Goal: Contribute content: Contribute content

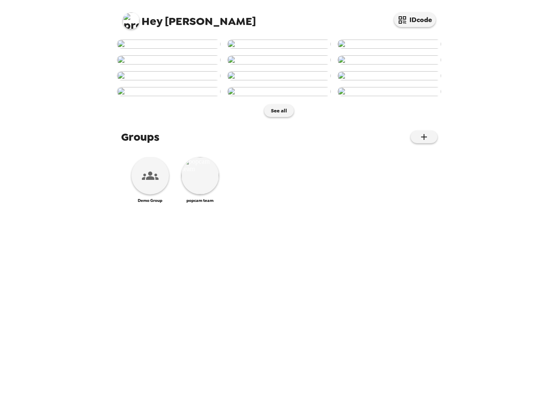
click at [60, 108] on div "Hey Tyler IDcode See all Groups Demo Group popcam team" at bounding box center [279, 206] width 558 height 413
click at [130, 24] on img at bounding box center [131, 20] width 17 height 17
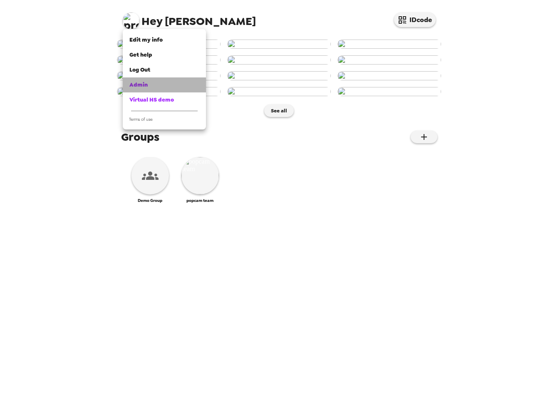
click at [151, 85] on div "Admin" at bounding box center [164, 85] width 70 height 8
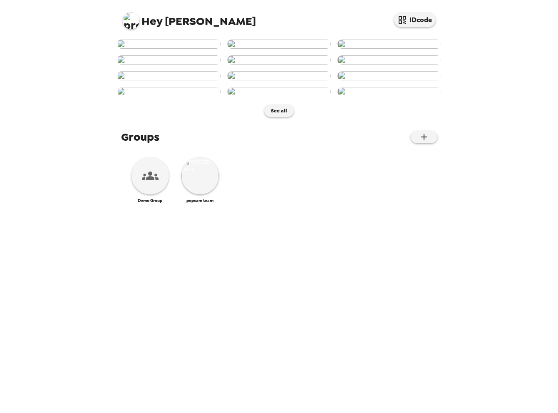
click at [165, 49] on img at bounding box center [169, 44] width 104 height 9
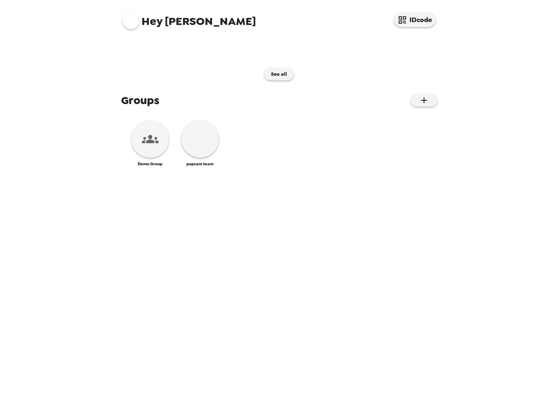
scroll to position [104, 0]
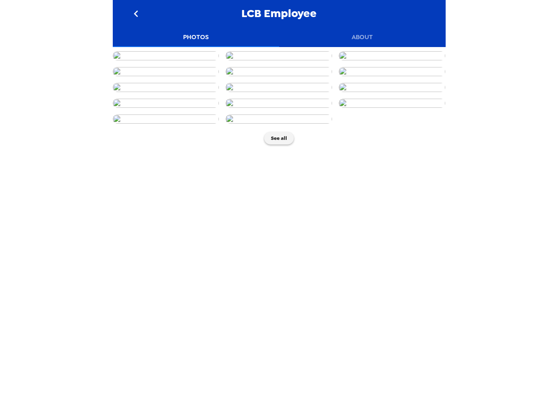
scroll to position [365, 0]
click at [277, 144] on button "See all" at bounding box center [279, 138] width 30 height 12
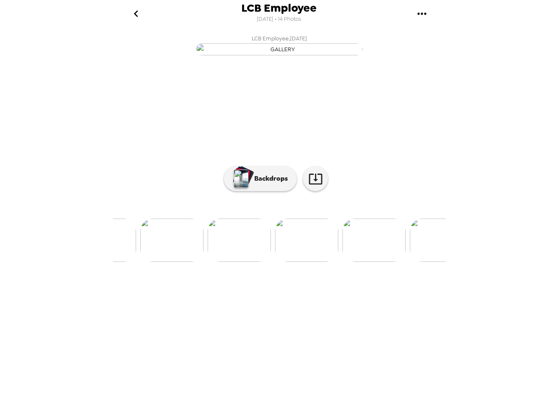
scroll to position [0, 471]
click at [316, 184] on icon at bounding box center [315, 179] width 13 height 11
click at [423, 6] on button "gallery menu" at bounding box center [422, 13] width 27 height 27
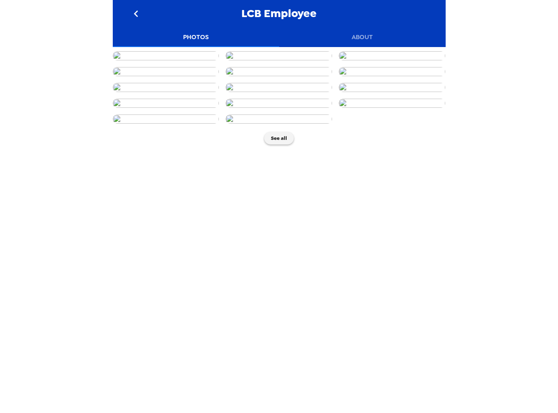
click at [276, 60] on img at bounding box center [279, 55] width 107 height 9
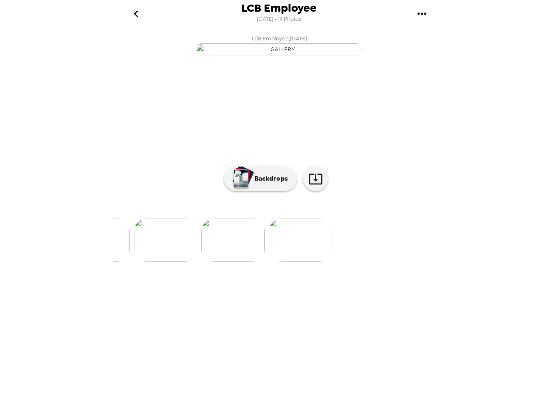
scroll to position [0, 877]
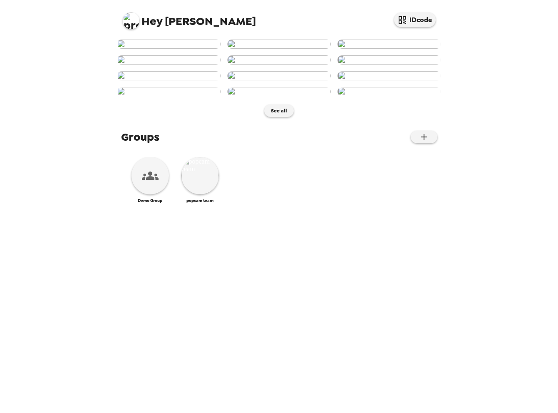
click at [124, 13] on span "Hey Tyler" at bounding box center [189, 17] width 133 height 19
click at [131, 17] on img at bounding box center [131, 20] width 17 height 17
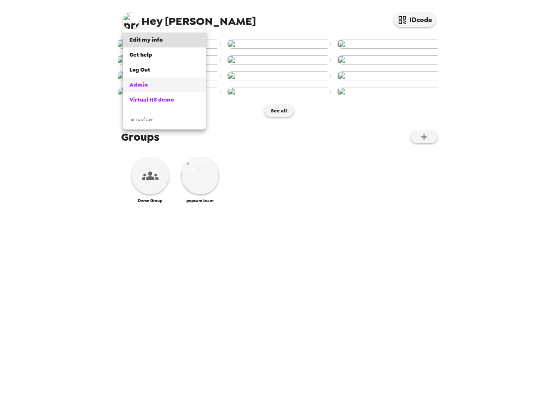
click at [143, 85] on span "Admin" at bounding box center [138, 84] width 18 height 7
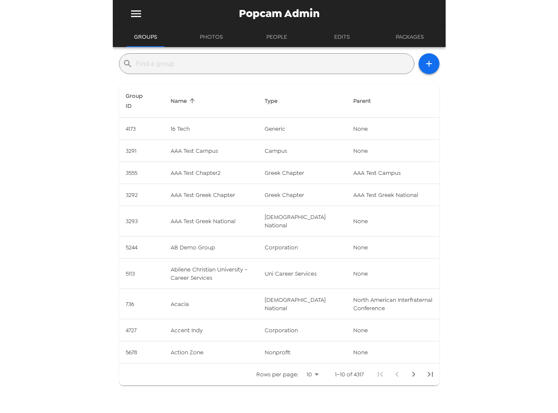
click at [167, 62] on input "text" at bounding box center [273, 63] width 275 height 13
click at [154, 65] on input "text" at bounding box center [273, 63] width 275 height 13
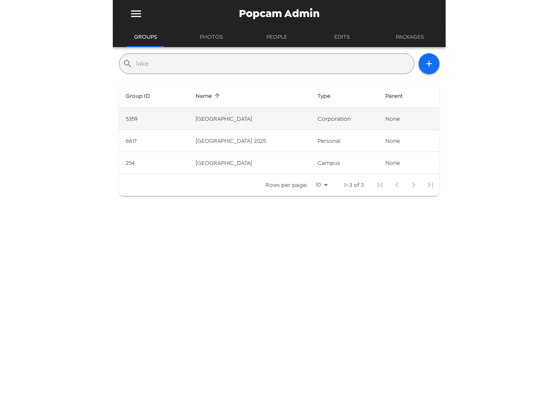
type input "lake"
click at [154, 113] on td "5359" at bounding box center [154, 119] width 70 height 22
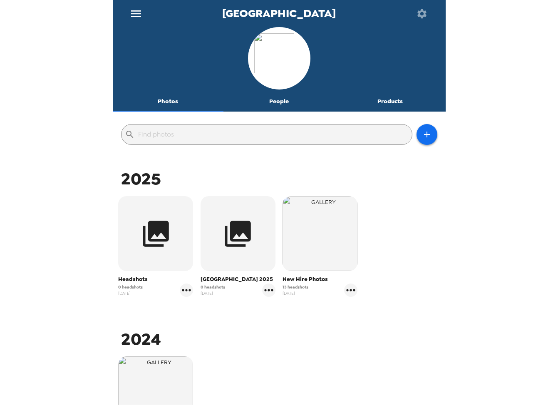
scroll to position [119, 0]
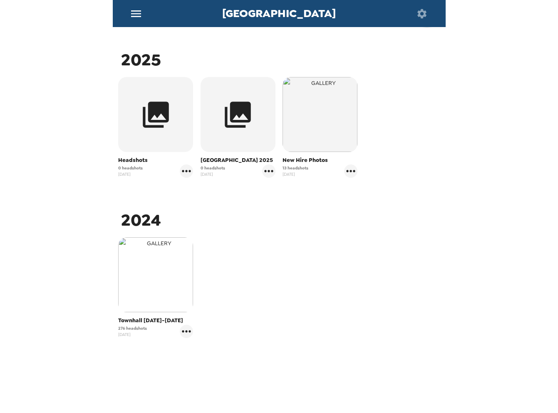
click at [173, 296] on img "button" at bounding box center [155, 274] width 75 height 75
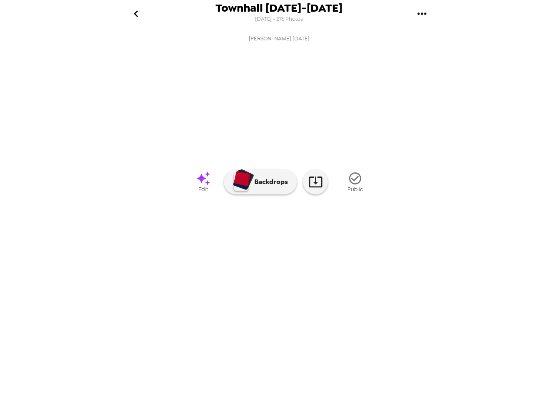
scroll to position [0, 420]
click at [418, 10] on icon "gallery menu" at bounding box center [421, 13] width 13 height 13
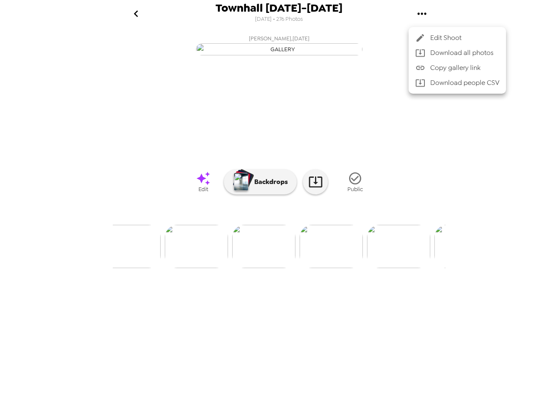
click at [139, 10] on div at bounding box center [279, 206] width 558 height 413
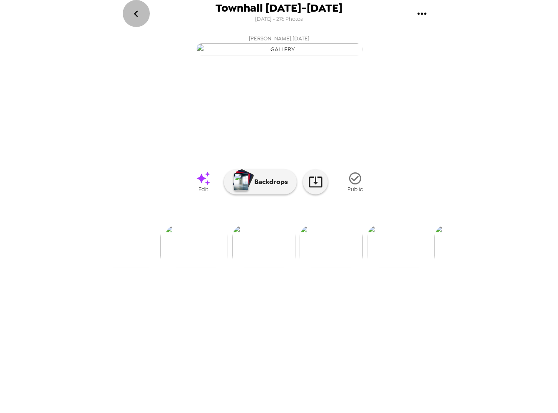
click at [134, 13] on icon "go back" at bounding box center [136, 13] width 4 height 7
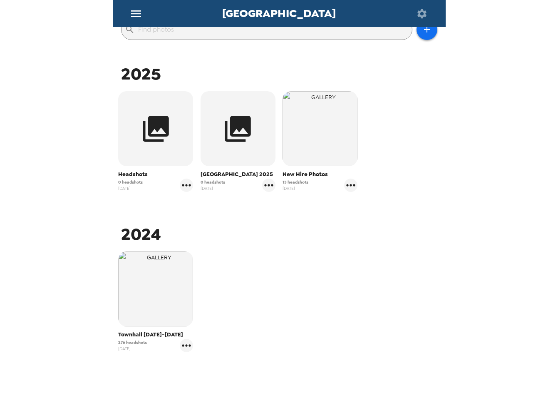
scroll to position [119, 0]
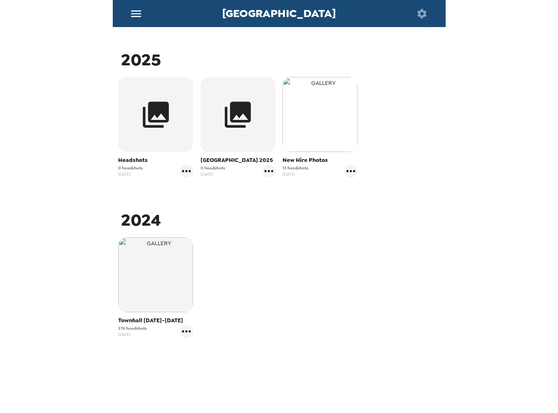
click at [315, 141] on img "button" at bounding box center [320, 114] width 75 height 75
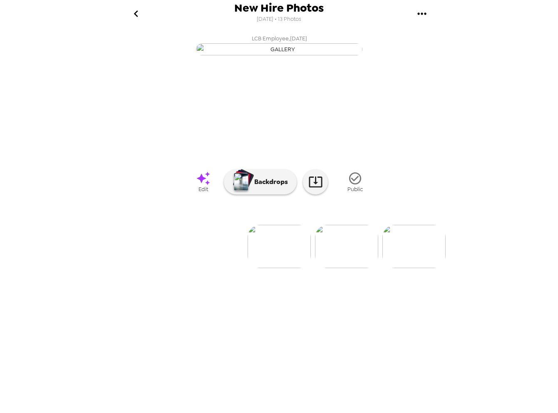
click at [417, 14] on icon "gallery menu" at bounding box center [421, 13] width 13 height 13
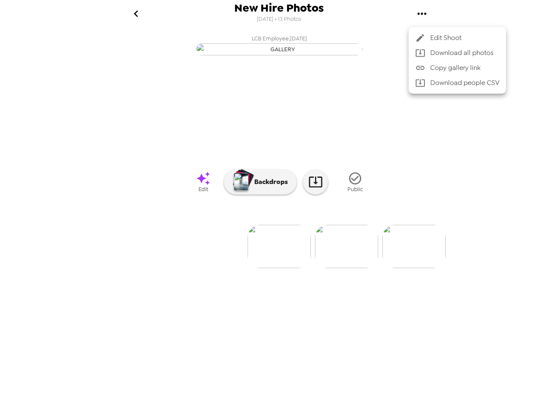
click at [424, 36] on icon at bounding box center [420, 38] width 10 height 10
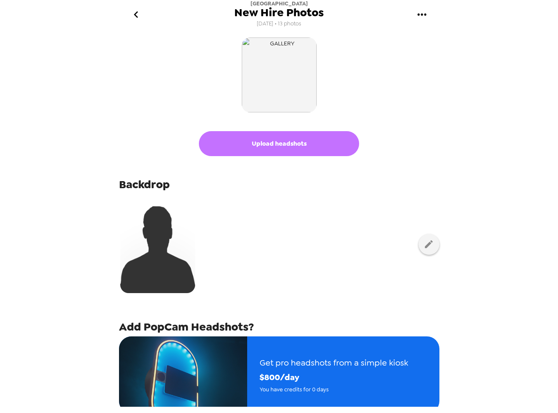
click at [263, 142] on button "Upload headshots" at bounding box center [279, 143] width 160 height 25
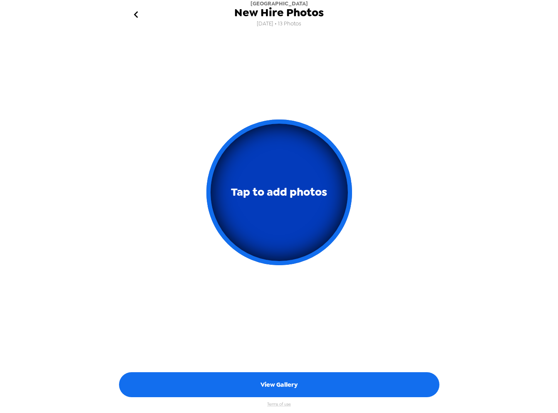
click at [280, 222] on button "Tap to add photos" at bounding box center [279, 192] width 146 height 146
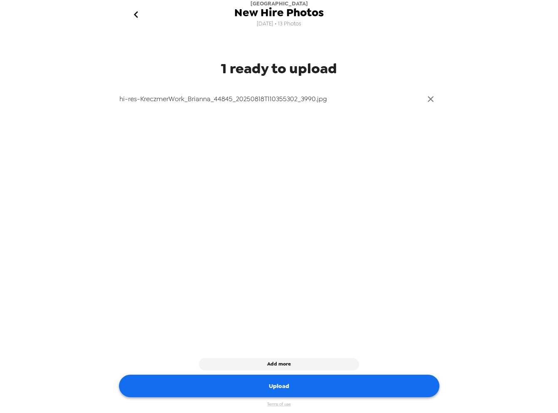
click at [304, 384] on button "Upload" at bounding box center [279, 386] width 321 height 23
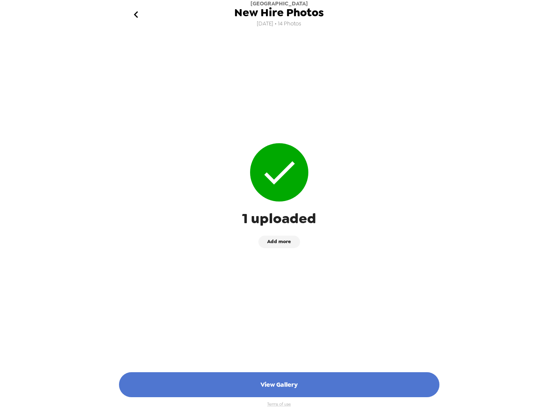
click at [303, 373] on button "View Gallery" at bounding box center [279, 384] width 321 height 25
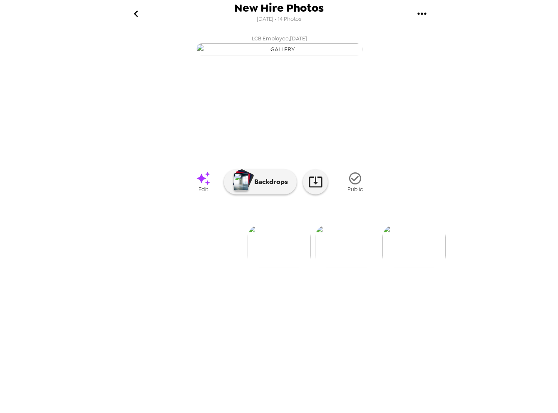
click at [353, 268] on img at bounding box center [346, 246] width 63 height 43
click at [338, 268] on img at bounding box center [347, 246] width 63 height 43
